Goal: Find specific page/section: Find specific page/section

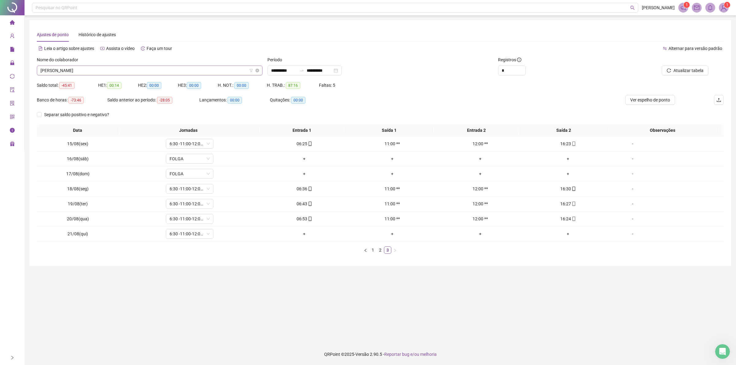
click at [97, 69] on span "[PERSON_NAME]" at bounding box center [149, 70] width 218 height 9
click at [695, 65] on div at bounding box center [660, 60] width 95 height 9
click at [691, 66] on button "Atualizar tabela" at bounding box center [685, 71] width 47 height 10
click at [90, 66] on span "[PERSON_NAME]" at bounding box center [149, 70] width 218 height 9
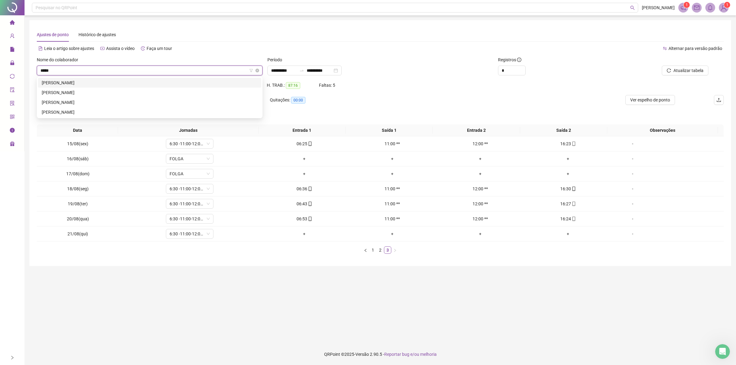
scroll to position [0, 0]
type input "******"
click at [98, 80] on div "[PERSON_NAME]" at bounding box center [150, 82] width 216 height 7
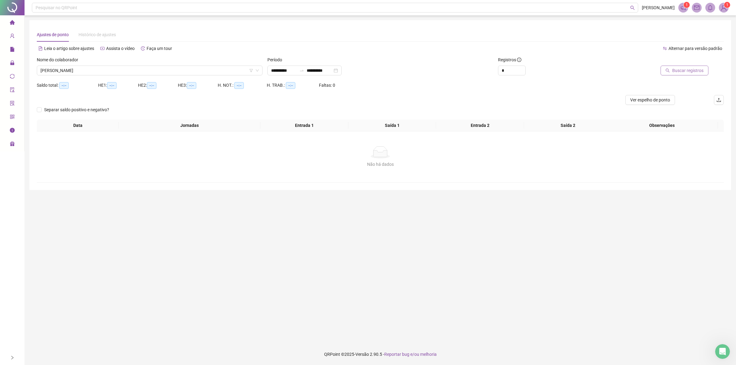
click at [673, 71] on span "Buscar registros" at bounding box center [687, 70] width 31 height 7
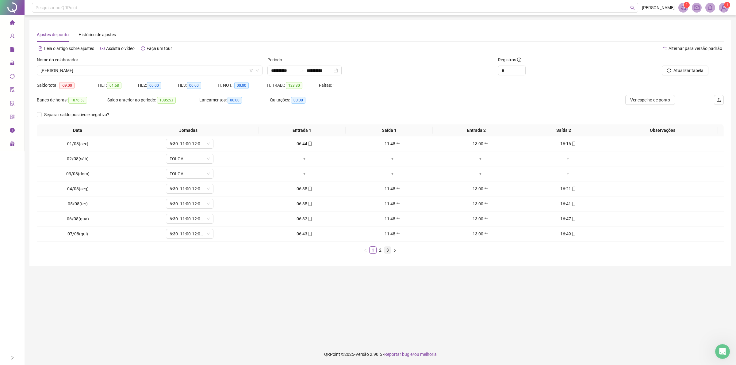
click at [386, 252] on link "3" at bounding box center [387, 250] width 7 height 7
click at [104, 72] on span "[PERSON_NAME]" at bounding box center [149, 70] width 218 height 9
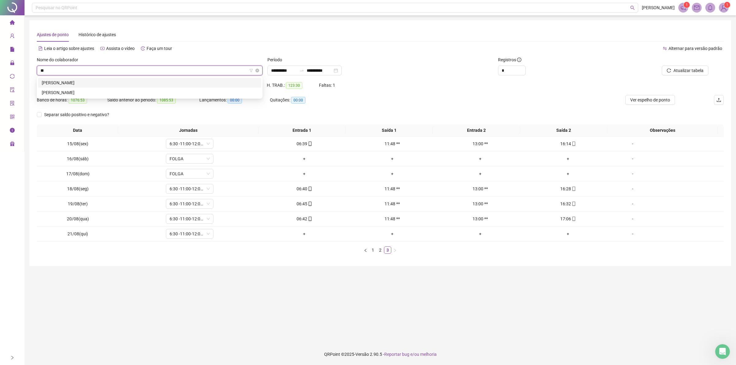
type input "***"
click at [64, 83] on div "[PERSON_NAME]" at bounding box center [150, 82] width 216 height 7
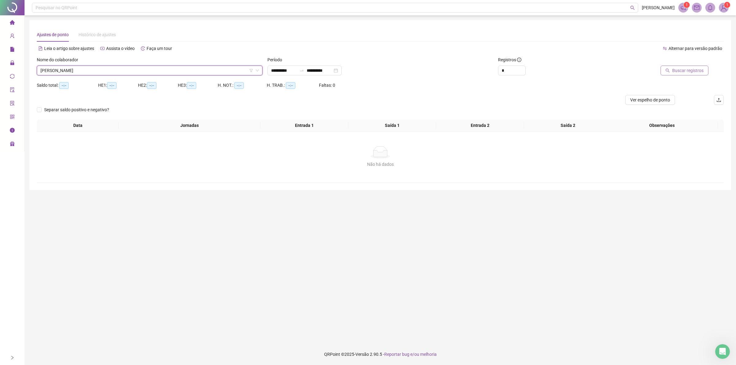
click at [685, 66] on button "Buscar registros" at bounding box center [685, 71] width 48 height 10
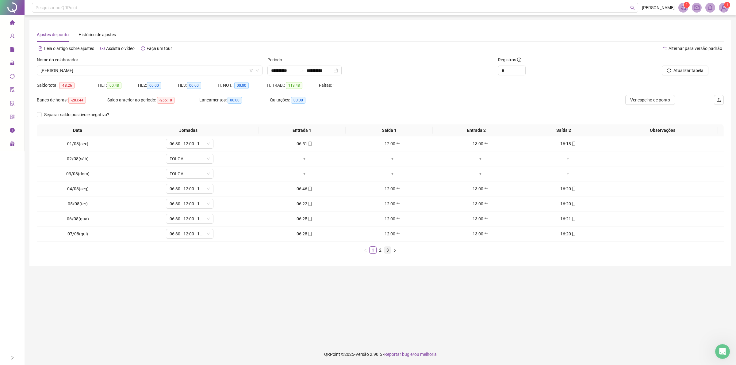
click at [386, 250] on link "3" at bounding box center [387, 250] width 7 height 7
click at [308, 233] on icon "mobile" at bounding box center [310, 234] width 4 height 4
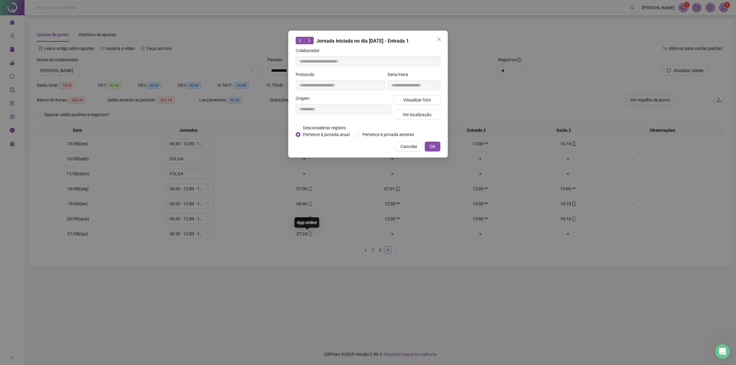
type input "**********"
click at [408, 100] on span "Visualizar foto" at bounding box center [417, 100] width 28 height 7
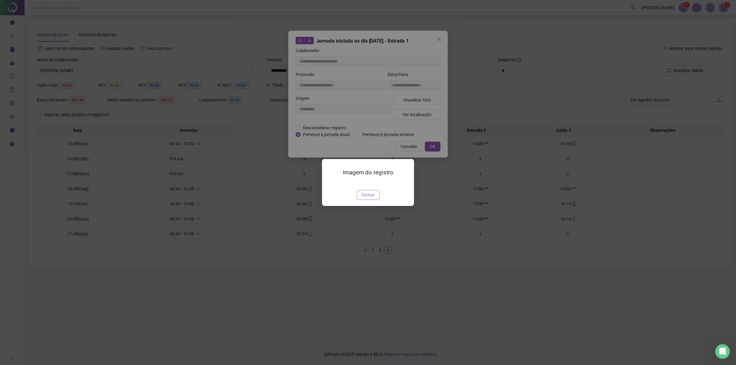
click at [364, 198] on span "Fechar" at bounding box center [368, 195] width 13 height 7
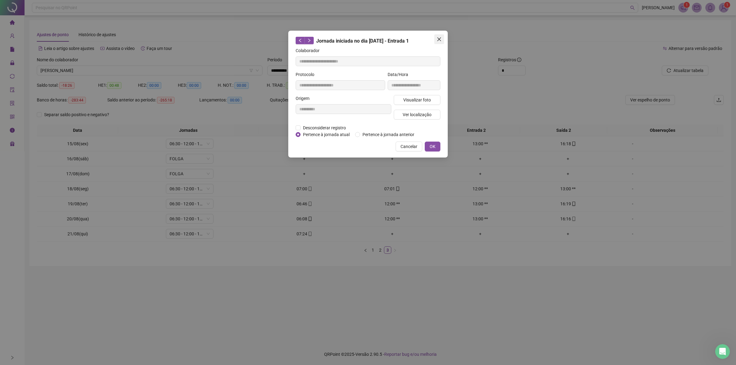
click at [439, 36] on button "Close" at bounding box center [439, 39] width 10 height 10
